Goal: Task Accomplishment & Management: Manage account settings

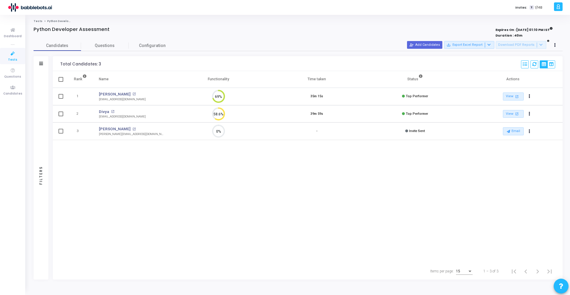
scroll to position [12, 15]
click at [12, 54] on icon at bounding box center [13, 53] width 12 height 7
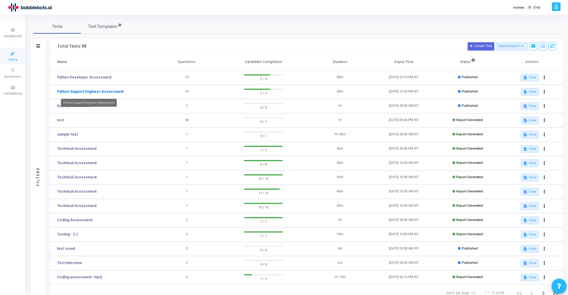
click at [94, 90] on link "Python-Support Engineer Assessment" at bounding box center [90, 91] width 67 height 5
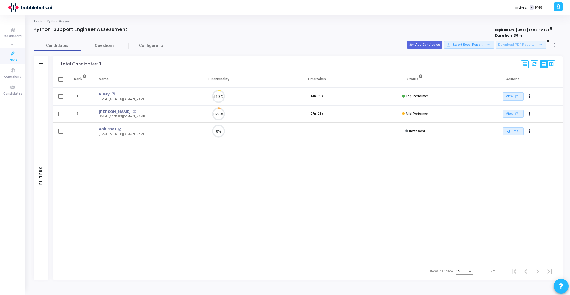
scroll to position [12, 15]
click at [109, 110] on link "[PERSON_NAME]" at bounding box center [115, 112] width 32 height 6
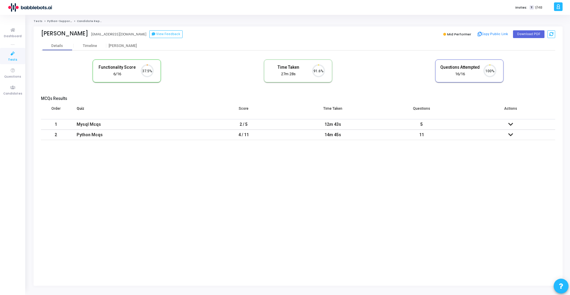
scroll to position [12, 15]
click at [493, 34] on button "Copy Public Link" at bounding box center [493, 34] width 34 height 9
